Goal: Information Seeking & Learning: Learn about a topic

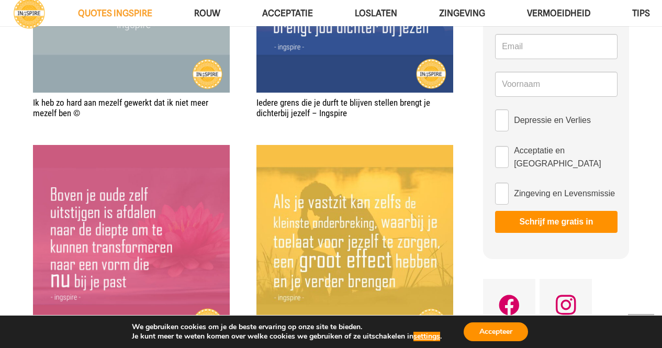
scroll to position [1097, 0]
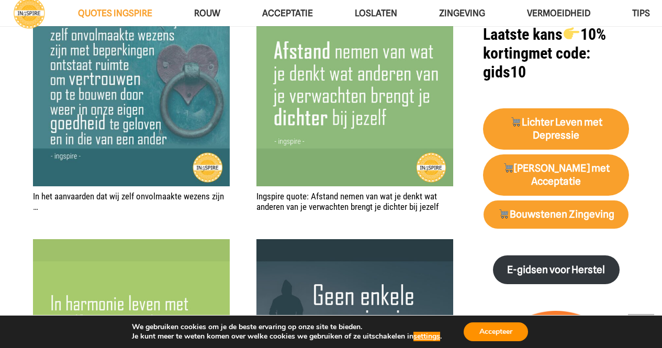
drag, startPoint x: 329, startPoint y: 206, endPoint x: 421, endPoint y: 49, distance: 181.8
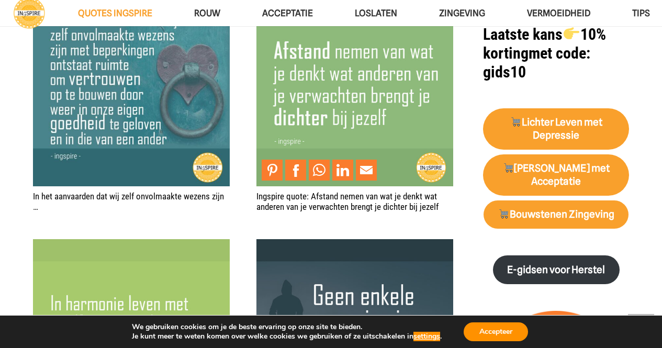
click at [421, 49] on img "Ingspire quote: Afstand nemen van wat je denkt wat anderen van je verwachten br…" at bounding box center [355, 88] width 197 height 197
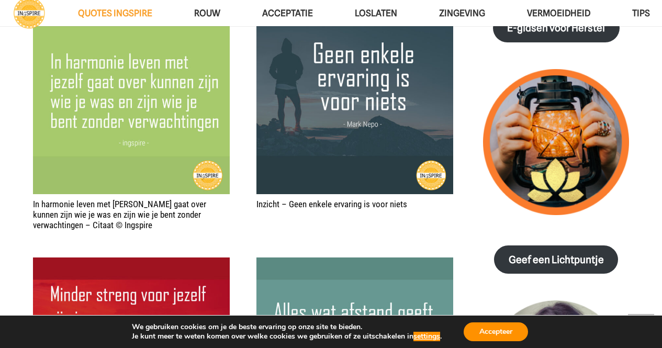
scroll to position [1340, 0]
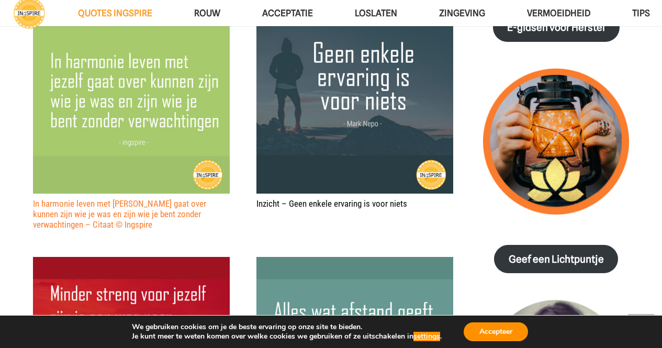
click at [98, 216] on link "In harmonie leven met [PERSON_NAME] gaat over kunnen zijn wie je was en zijn wi…" at bounding box center [119, 214] width 173 height 32
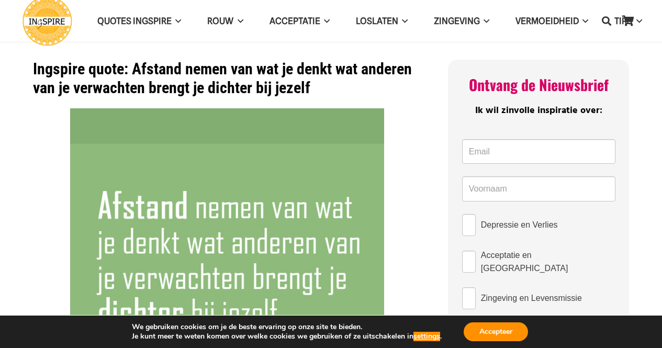
drag, startPoint x: 130, startPoint y: 68, endPoint x: 309, endPoint y: 93, distance: 180.8
click at [309, 93] on h1 "Ingspire quote: Afstand nemen van wat je denkt wat anderen van je verwachten br…" at bounding box center [227, 79] width 389 height 38
drag, startPoint x: 316, startPoint y: 81, endPoint x: 144, endPoint y: 81, distance: 172.3
click at [144, 81] on h1 "Ingspire quote: Afstand nemen van wat je denkt wat anderen van je verwachten br…" at bounding box center [227, 79] width 389 height 38
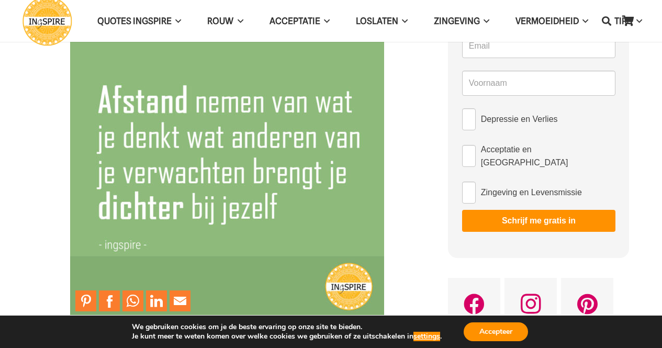
scroll to position [107, 0]
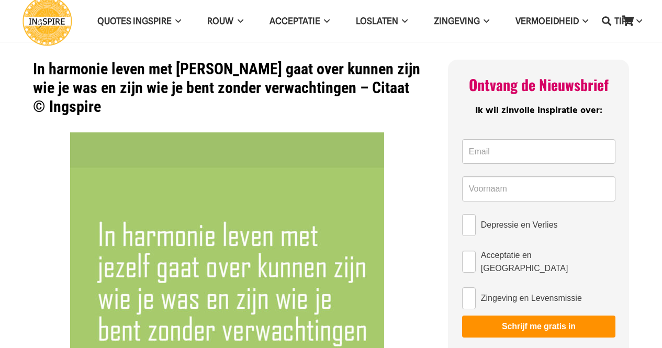
drag, startPoint x: 27, startPoint y: 64, endPoint x: 280, endPoint y: 70, distance: 252.4
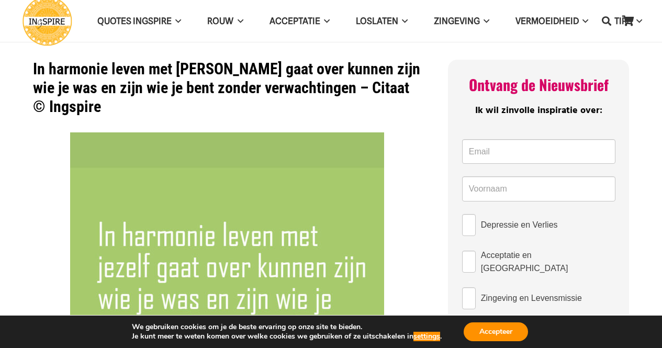
drag, startPoint x: 288, startPoint y: 85, endPoint x: 138, endPoint y: 91, distance: 150.9
click at [138, 91] on h1 "In harmonie leven met [PERSON_NAME] gaat over kunnen zijn wie je was en zijn wi…" at bounding box center [227, 88] width 389 height 57
drag, startPoint x: 30, startPoint y: 67, endPoint x: 256, endPoint y: 59, distance: 225.8
drag, startPoint x: 35, startPoint y: 66, endPoint x: 203, endPoint y: 76, distance: 168.9
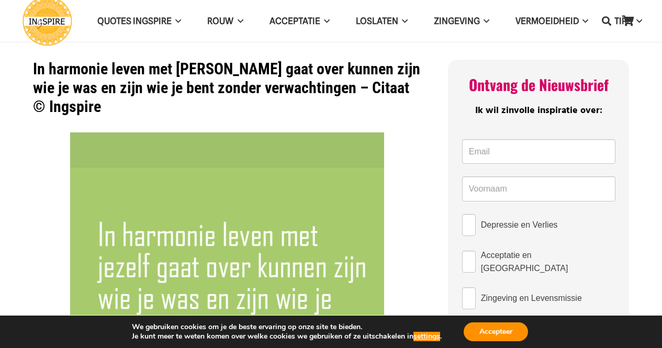
click at [203, 76] on h1 "In harmonie leven met [PERSON_NAME] gaat over kunnen zijn wie je was en zijn wi…" at bounding box center [227, 88] width 389 height 57
drag, startPoint x: 299, startPoint y: 86, endPoint x: 69, endPoint y: 58, distance: 231.6
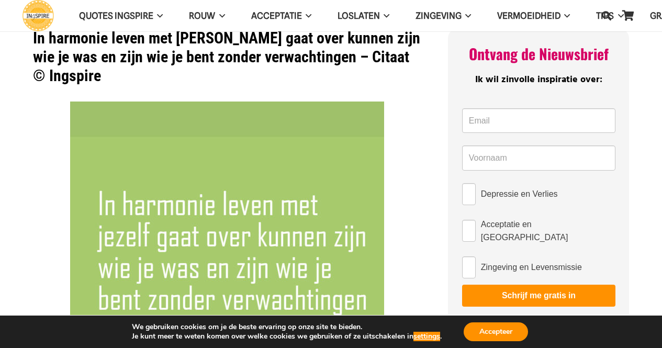
scroll to position [34, 0]
